Goal: Transaction & Acquisition: Purchase product/service

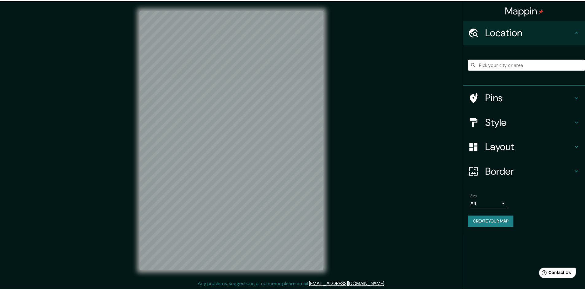
scroll to position [1, 0]
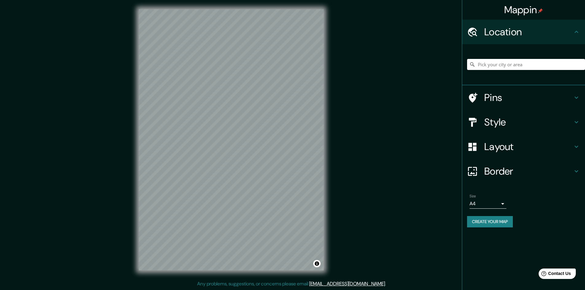
click at [528, 120] on h4 "Style" at bounding box center [528, 122] width 88 height 12
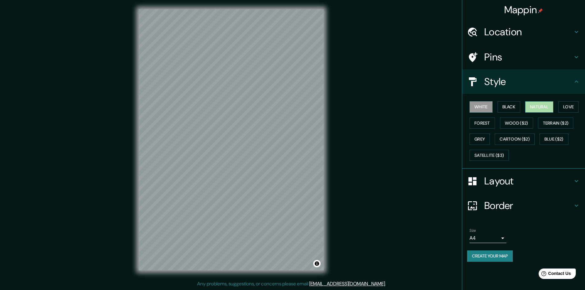
click at [538, 107] on button "Natural" at bounding box center [539, 106] width 28 height 11
click at [553, 122] on button "Terrain ($2)" at bounding box center [556, 123] width 36 height 11
click at [479, 137] on button "Grey" at bounding box center [479, 138] width 20 height 11
click at [511, 108] on button "Black" at bounding box center [508, 106] width 23 height 11
click at [543, 108] on button "Natural" at bounding box center [539, 106] width 28 height 11
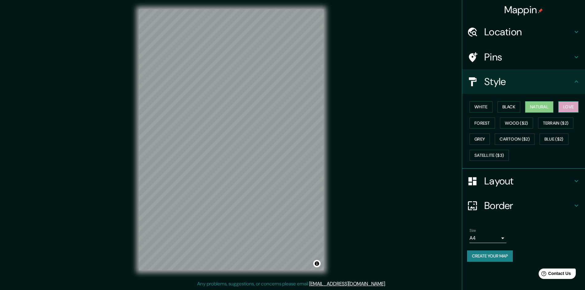
click at [566, 104] on button "Love" at bounding box center [568, 106] width 20 height 11
click at [485, 107] on button "White" at bounding box center [480, 106] width 23 height 11
click at [512, 104] on button "Black" at bounding box center [508, 106] width 23 height 11
click at [539, 105] on button "Natural" at bounding box center [539, 106] width 28 height 11
click at [562, 102] on button "Love" at bounding box center [568, 106] width 20 height 11
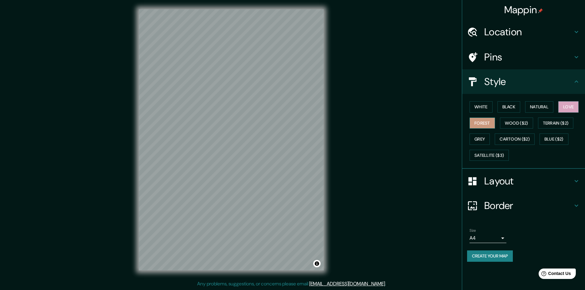
click at [489, 121] on button "Forest" at bounding box center [481, 123] width 25 height 11
click at [513, 123] on button "Wood ($2)" at bounding box center [516, 123] width 33 height 11
click at [526, 181] on h4 "Layout" at bounding box center [528, 181] width 88 height 12
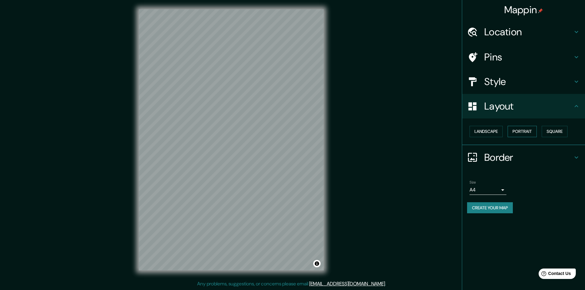
click at [526, 130] on button "Portrait" at bounding box center [521, 131] width 29 height 11
click at [501, 132] on button "Landscape" at bounding box center [485, 131] width 33 height 11
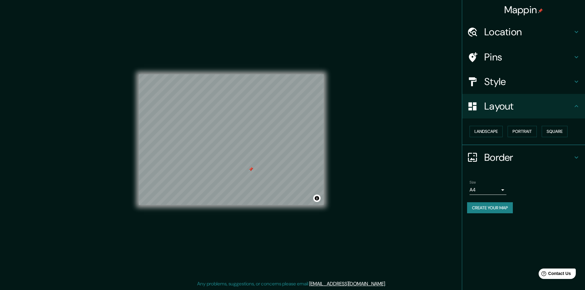
drag, startPoint x: 252, startPoint y: 168, endPoint x: 252, endPoint y: 172, distance: 3.4
click at [252, 172] on div at bounding box center [250, 169] width 5 height 5
drag, startPoint x: 510, startPoint y: 44, endPoint x: 509, endPoint y: 48, distance: 4.3
click at [509, 46] on ul "Location Pins Style Layout Landscape Portrait Square Border Choose a border. Hi…" at bounding box center [523, 120] width 123 height 201
click at [510, 55] on h4 "Pins" at bounding box center [528, 57] width 88 height 12
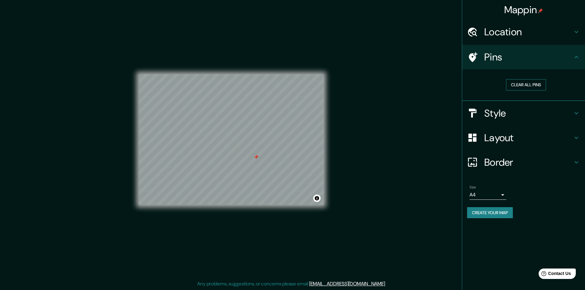
click at [522, 85] on button "Clear all pins" at bounding box center [526, 84] width 40 height 11
click at [521, 32] on h4 "Location" at bounding box center [528, 32] width 88 height 12
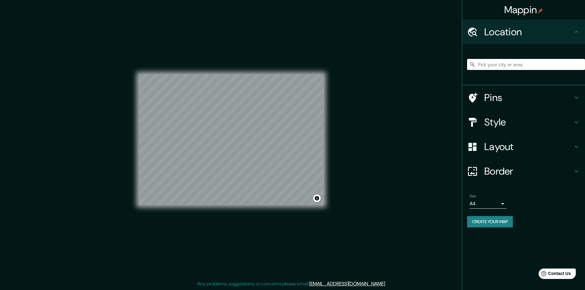
click at [512, 103] on h4 "Pins" at bounding box center [528, 97] width 88 height 12
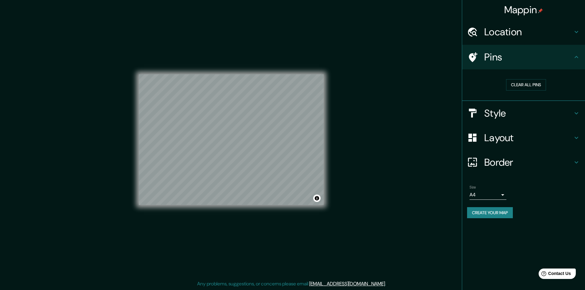
click at [508, 119] on div "Style" at bounding box center [523, 113] width 123 height 25
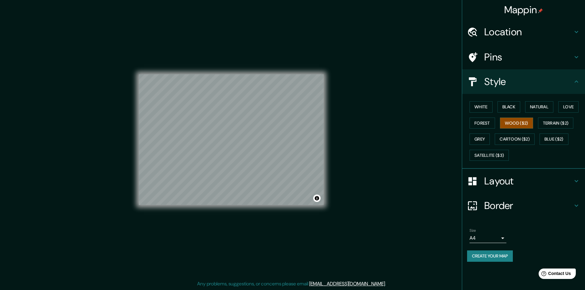
click at [512, 185] on h4 "Layout" at bounding box center [528, 181] width 88 height 12
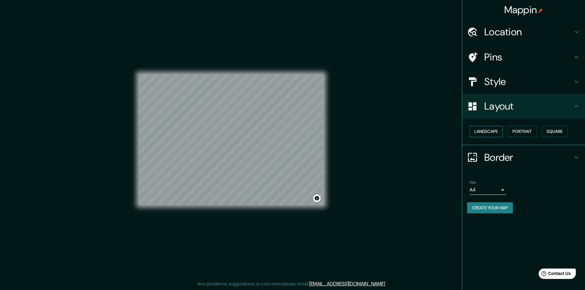
click at [493, 134] on button "Landscape" at bounding box center [485, 131] width 33 height 11
click at [526, 137] on button "Portrait" at bounding box center [521, 131] width 29 height 11
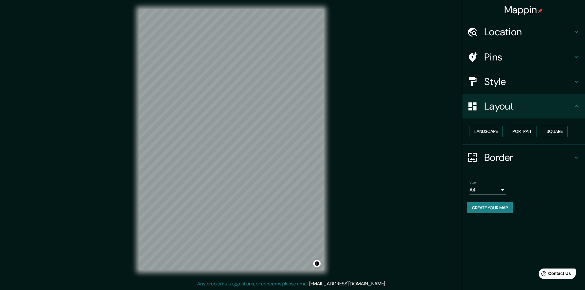
click at [557, 130] on button "Square" at bounding box center [554, 131] width 26 height 11
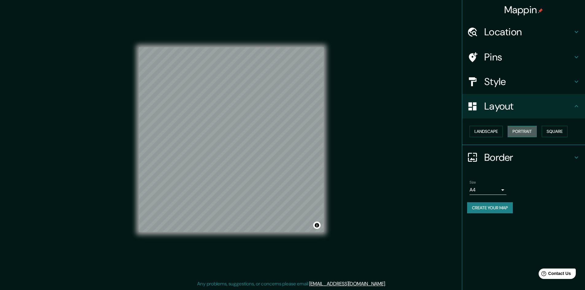
click at [519, 127] on button "Portrait" at bounding box center [521, 131] width 29 height 11
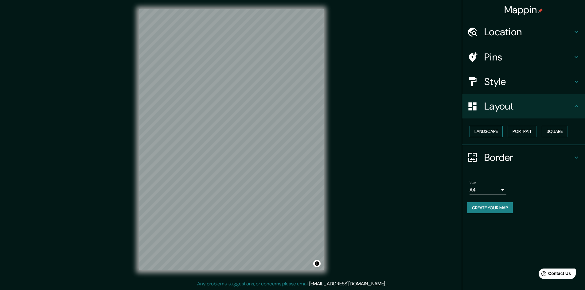
click at [497, 131] on button "Landscape" at bounding box center [485, 131] width 33 height 11
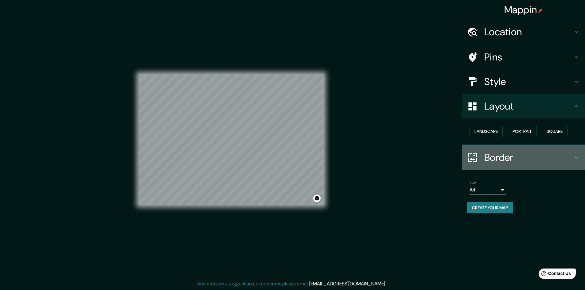
click at [537, 159] on h4 "Border" at bounding box center [528, 157] width 88 height 12
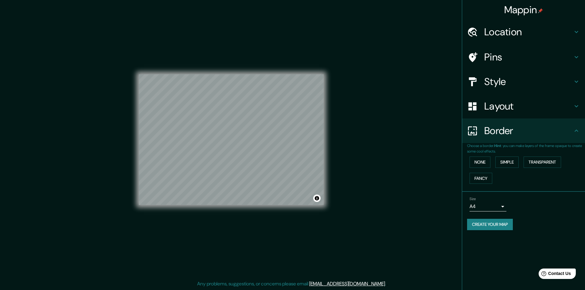
click at [518, 109] on h4 "Layout" at bounding box center [528, 106] width 88 height 12
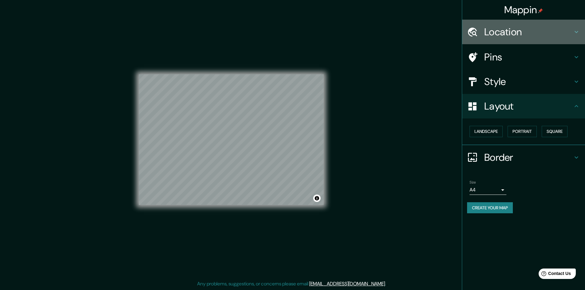
click at [506, 28] on h4 "Location" at bounding box center [528, 32] width 88 height 12
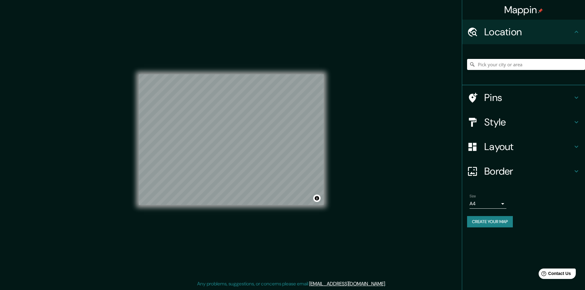
click at [539, 11] on img at bounding box center [540, 10] width 5 height 5
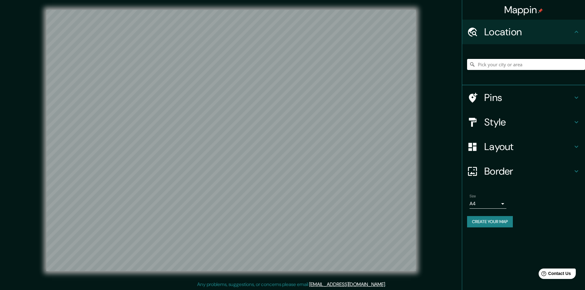
scroll to position [1, 0]
